Goal: Connect with others: Connect with others

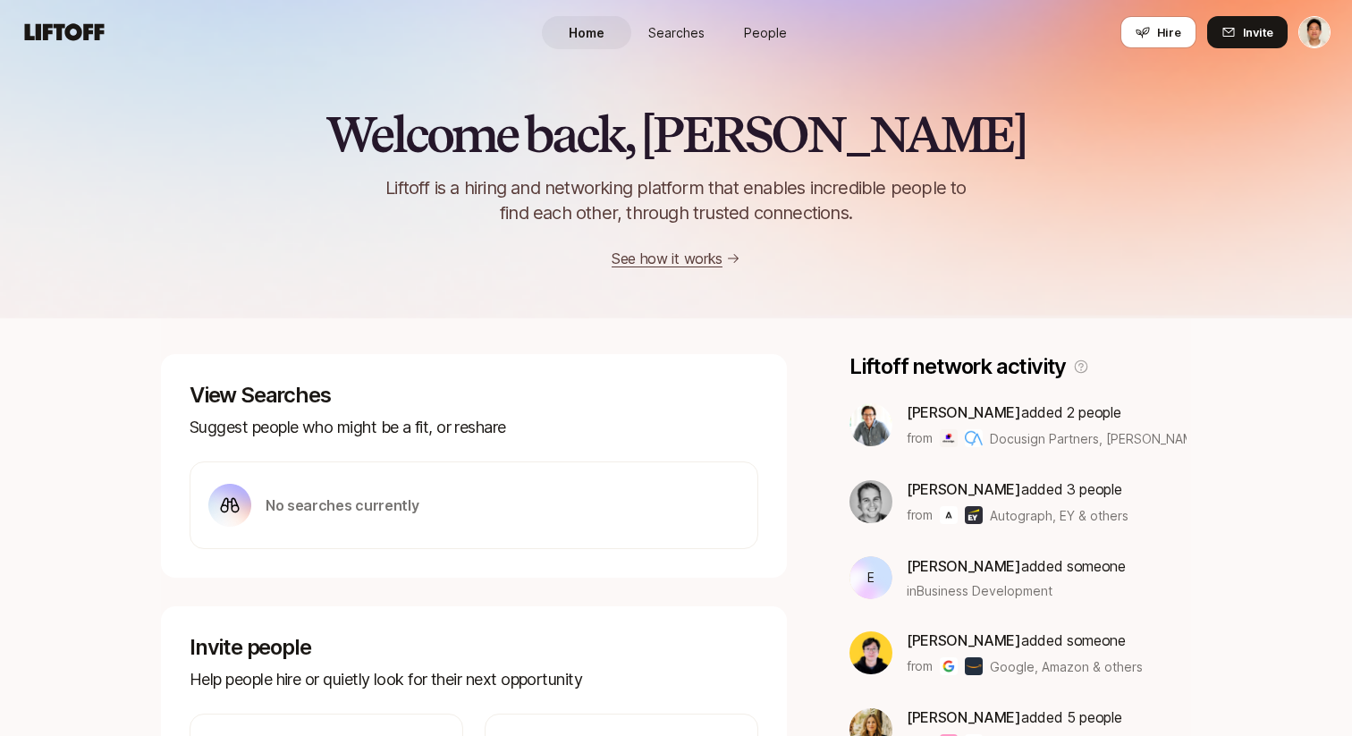
click at [761, 26] on span "People" at bounding box center [765, 32] width 43 height 19
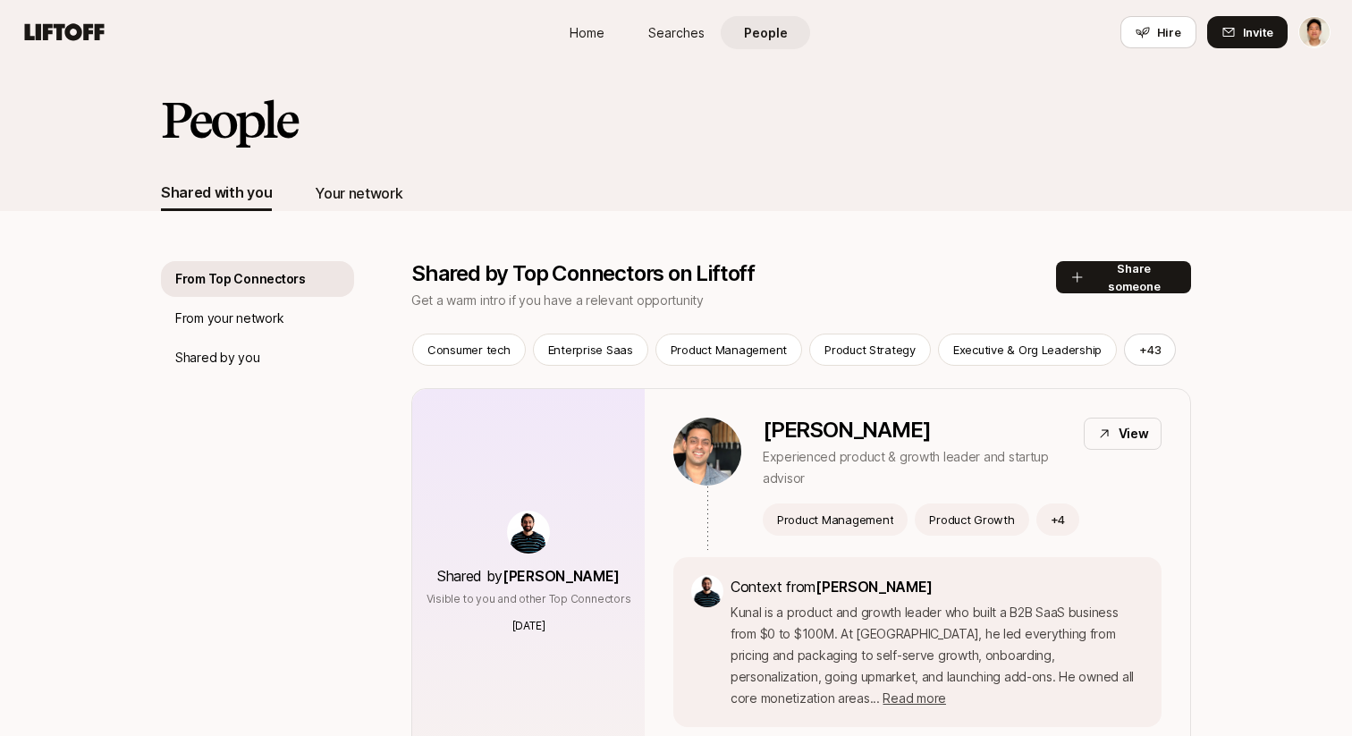
click at [368, 199] on div "Your network" at bounding box center [359, 193] width 88 height 23
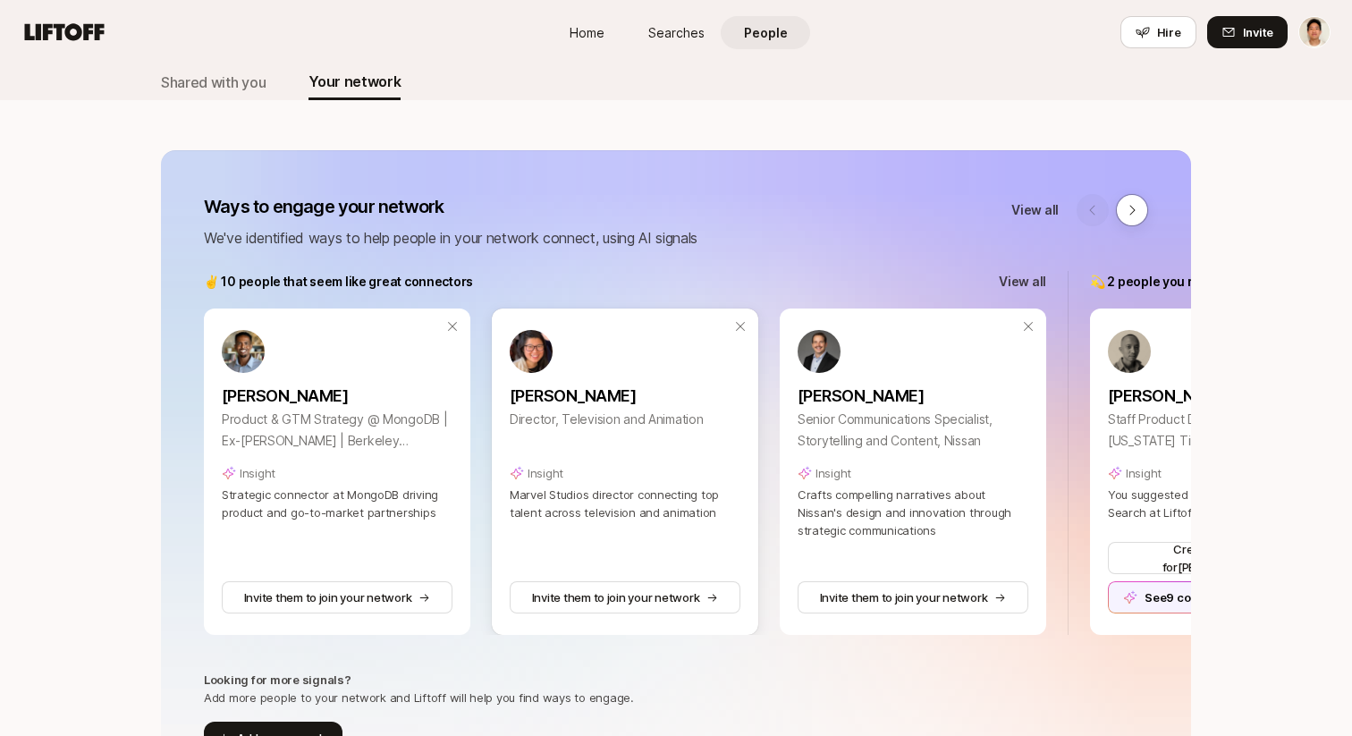
scroll to position [116, 0]
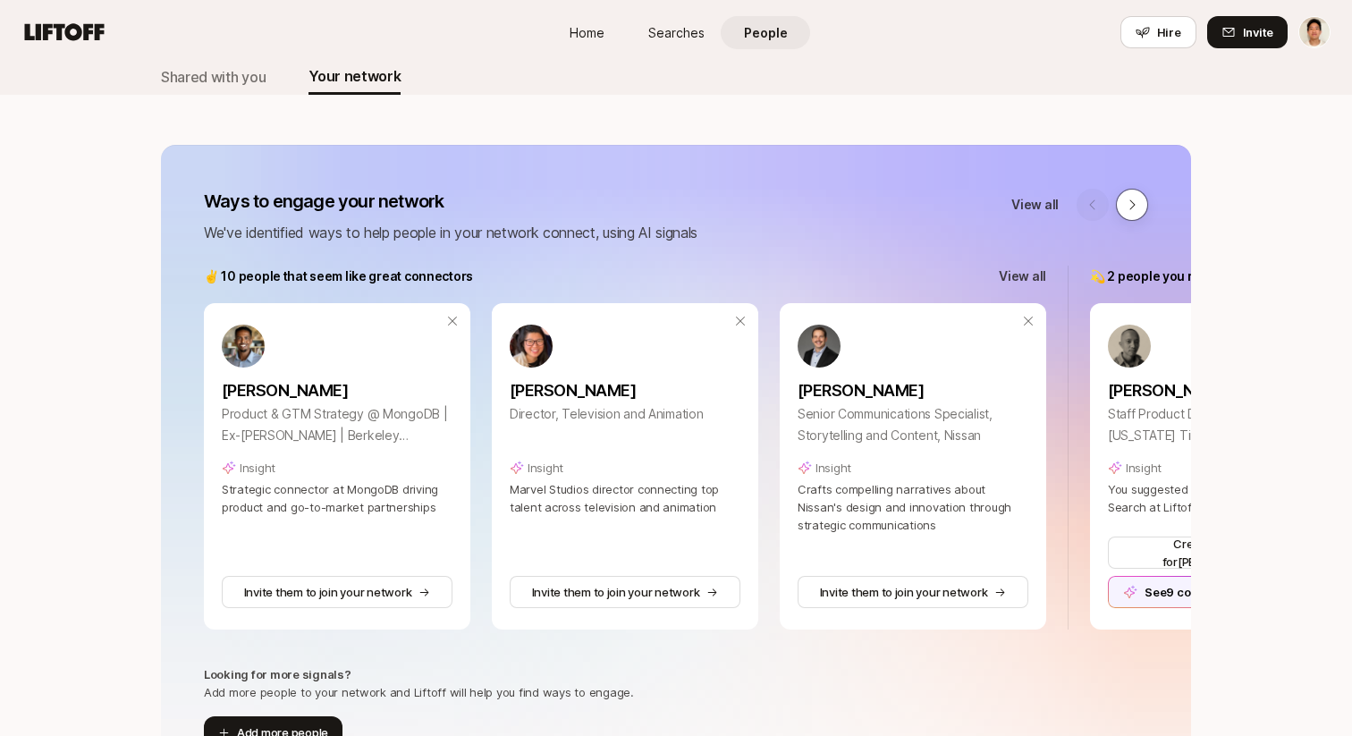
click at [1124, 205] on button at bounding box center [1132, 205] width 32 height 32
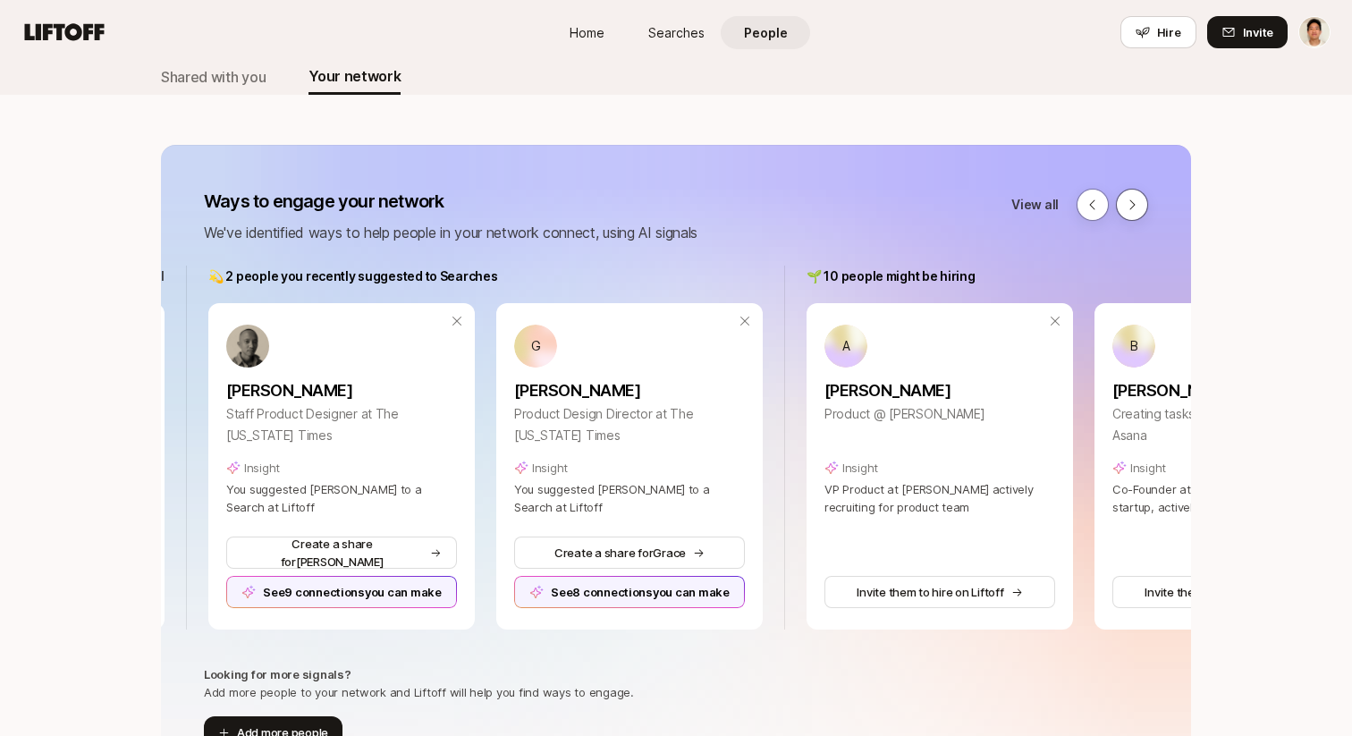
scroll to position [0, 886]
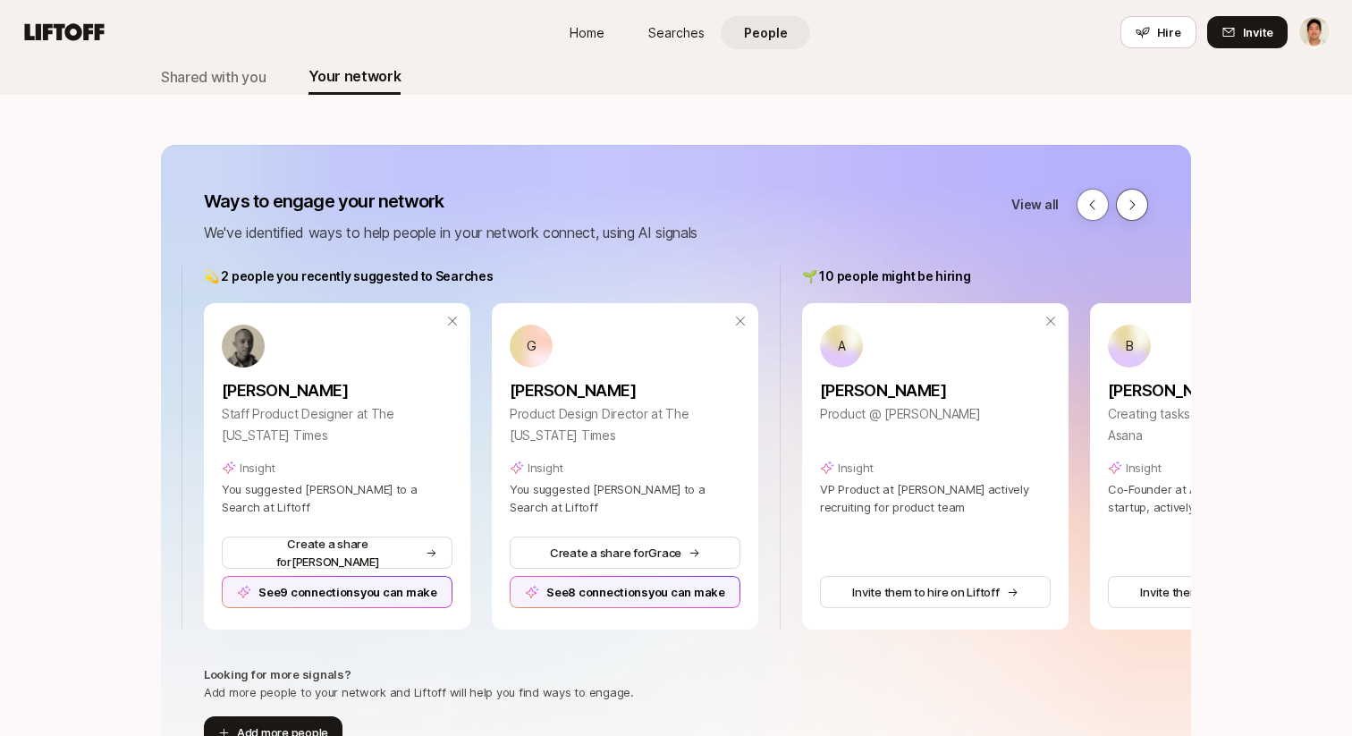
click at [1125, 205] on icon at bounding box center [1132, 205] width 14 height 14
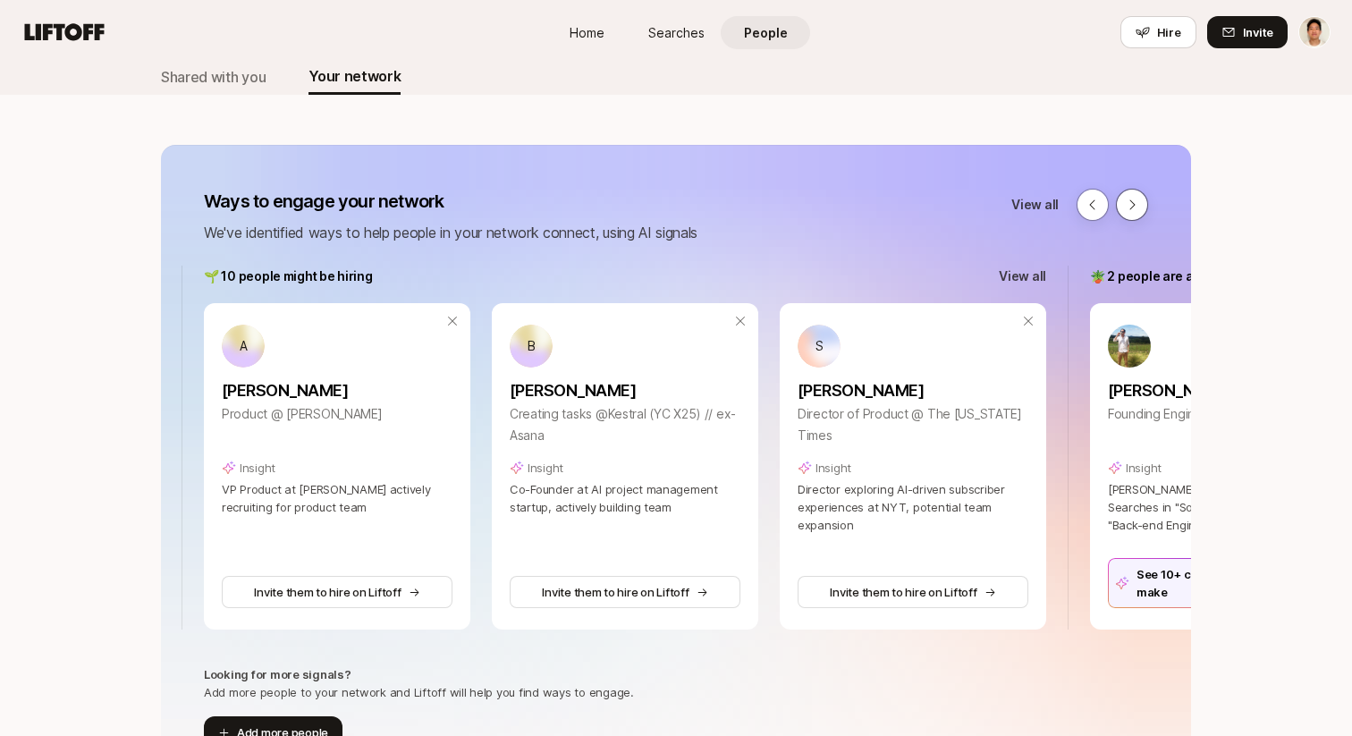
click at [1125, 205] on icon at bounding box center [1132, 205] width 14 height 14
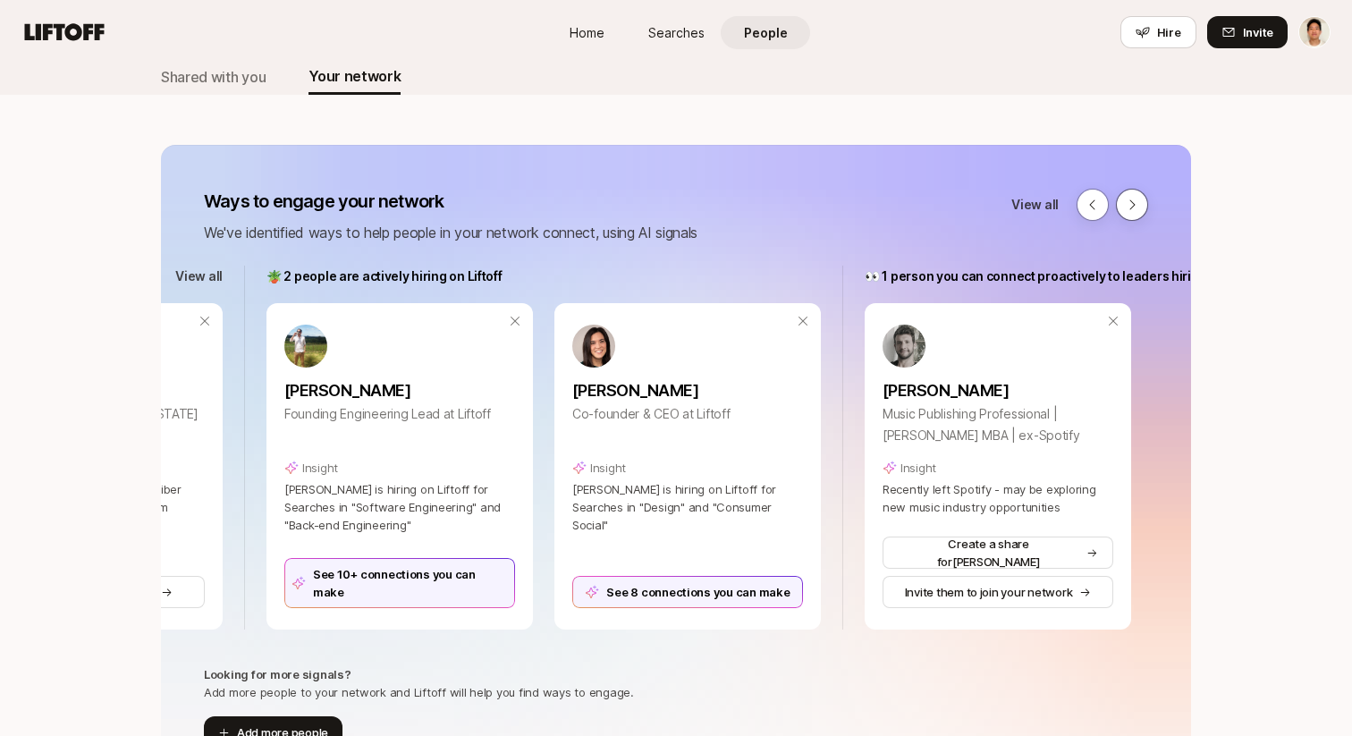
scroll to position [0, 2310]
click at [1125, 205] on icon at bounding box center [1132, 205] width 14 height 14
click at [1091, 207] on icon at bounding box center [1091, 204] width 5 height 10
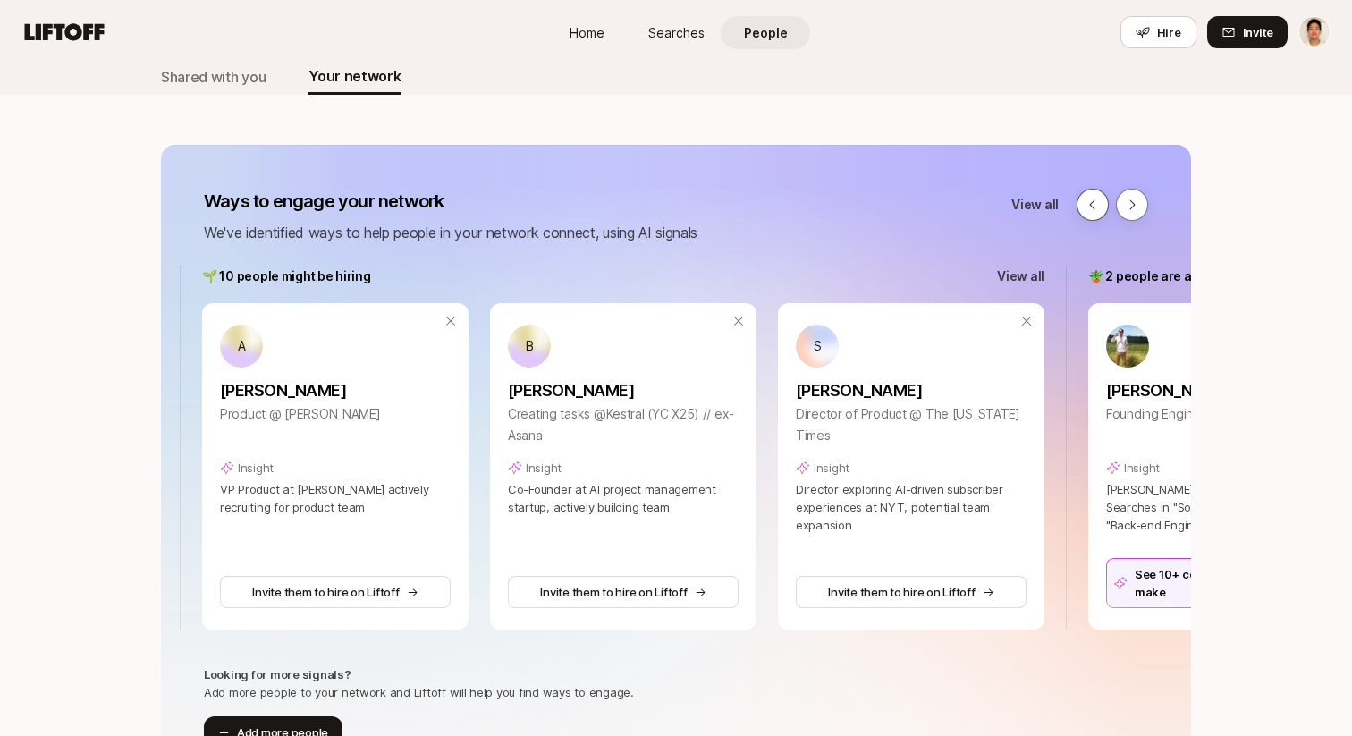
click at [1091, 207] on icon at bounding box center [1091, 204] width 5 height 10
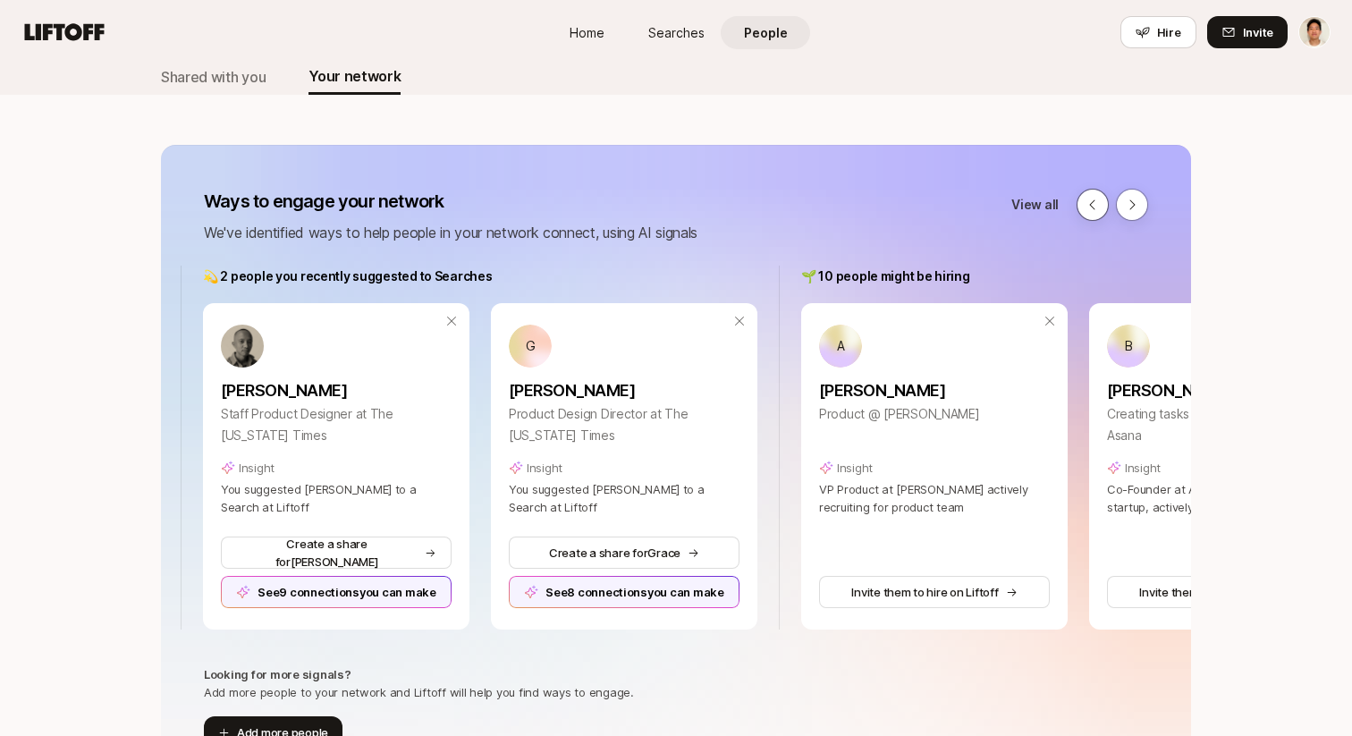
click at [1091, 207] on icon at bounding box center [1091, 204] width 5 height 10
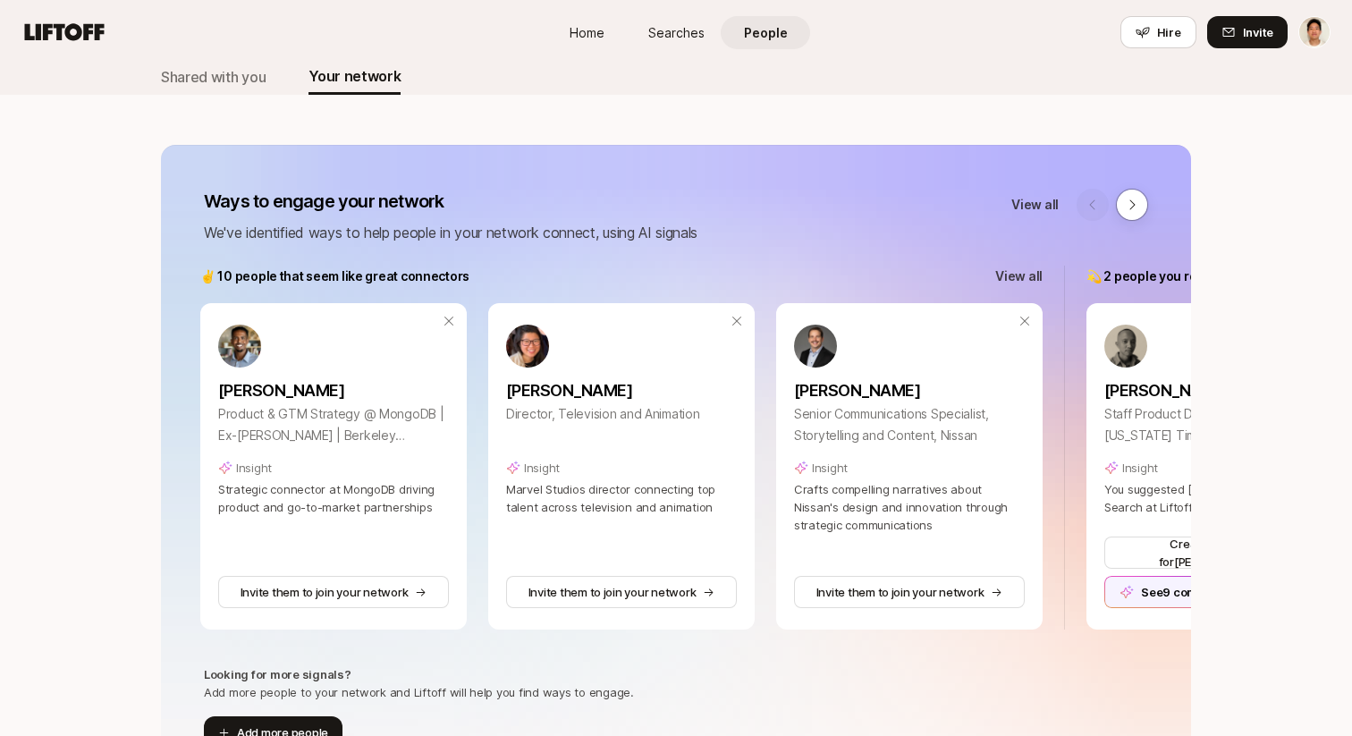
scroll to position [0, 0]
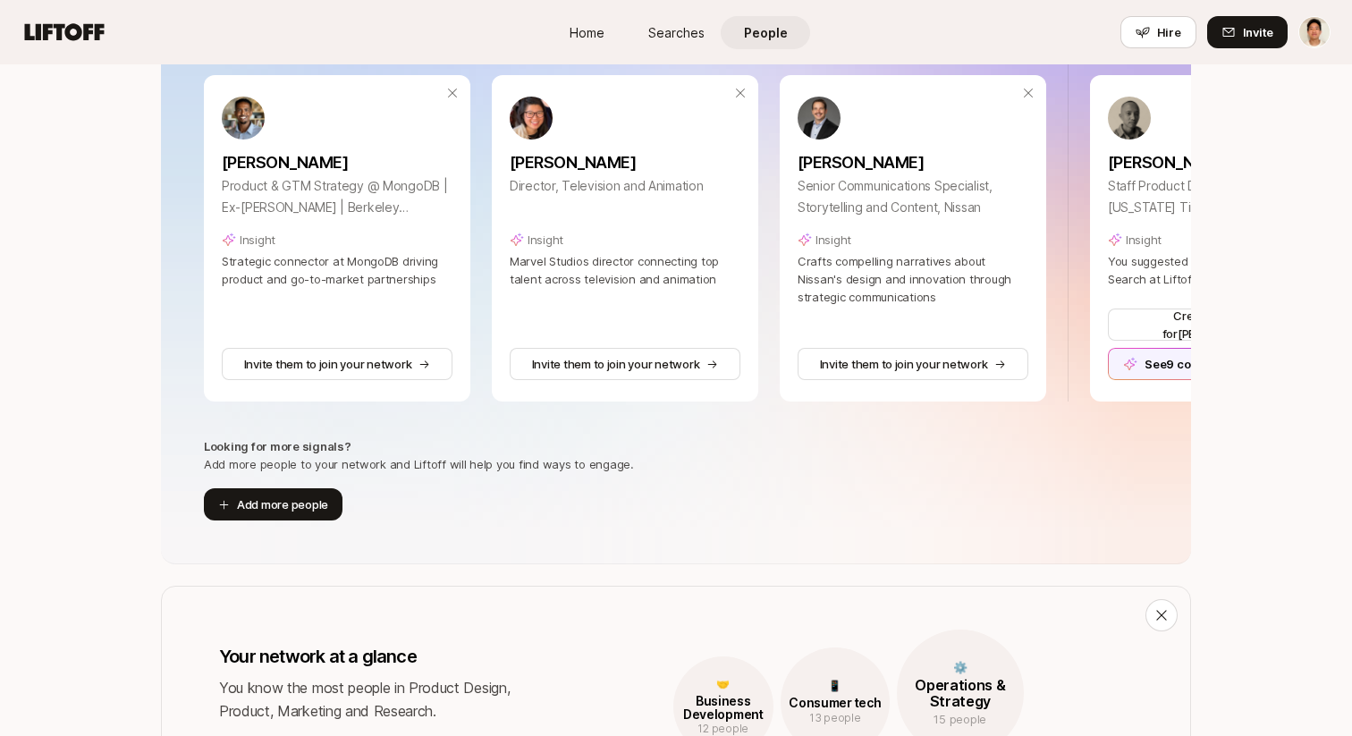
scroll to position [770, 0]
